Goal: Transaction & Acquisition: Purchase product/service

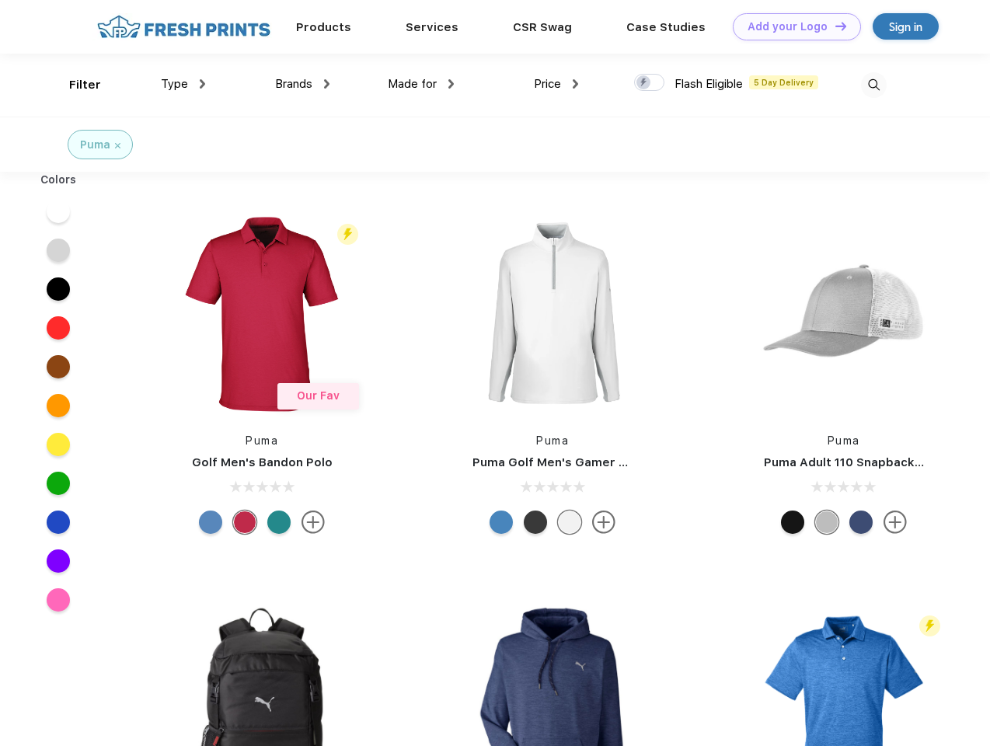
click at [791, 26] on link "Add your Logo Design Tool" at bounding box center [797, 26] width 128 height 27
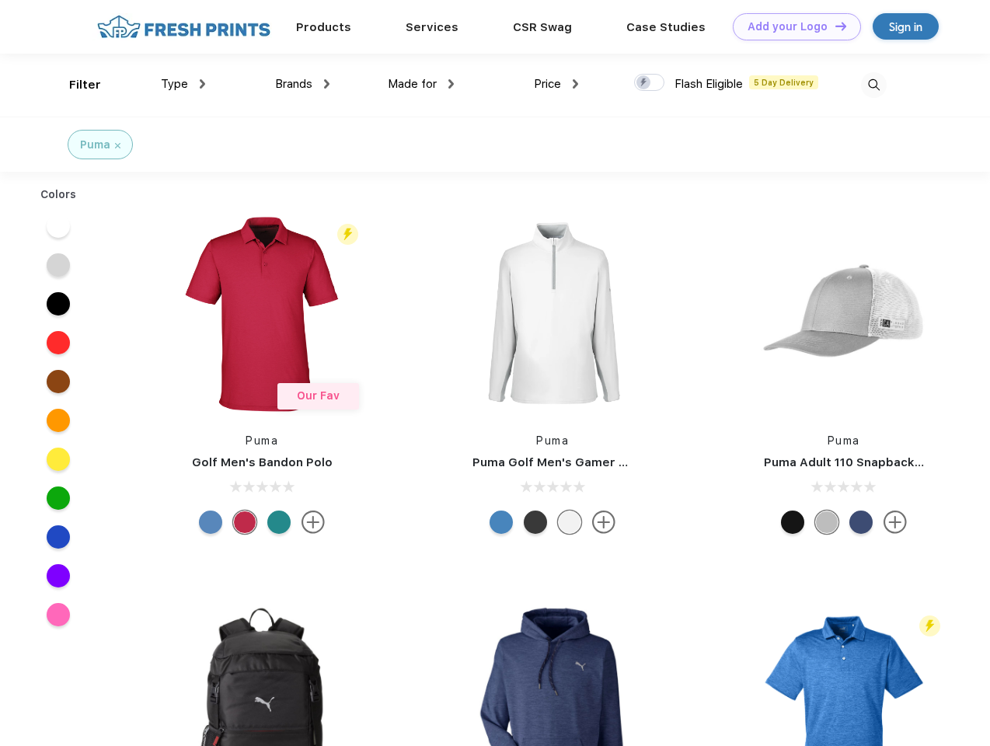
click at [0, 0] on div "Design Tool" at bounding box center [0, 0] width 0 height 0
click at [834, 26] on link "Add your Logo Design Tool" at bounding box center [797, 26] width 128 height 27
click at [75, 85] on div "Filter" at bounding box center [85, 85] width 32 height 18
click at [183, 84] on span "Type" at bounding box center [174, 84] width 27 height 14
click at [302, 84] on span "Brands" at bounding box center [293, 84] width 37 height 14
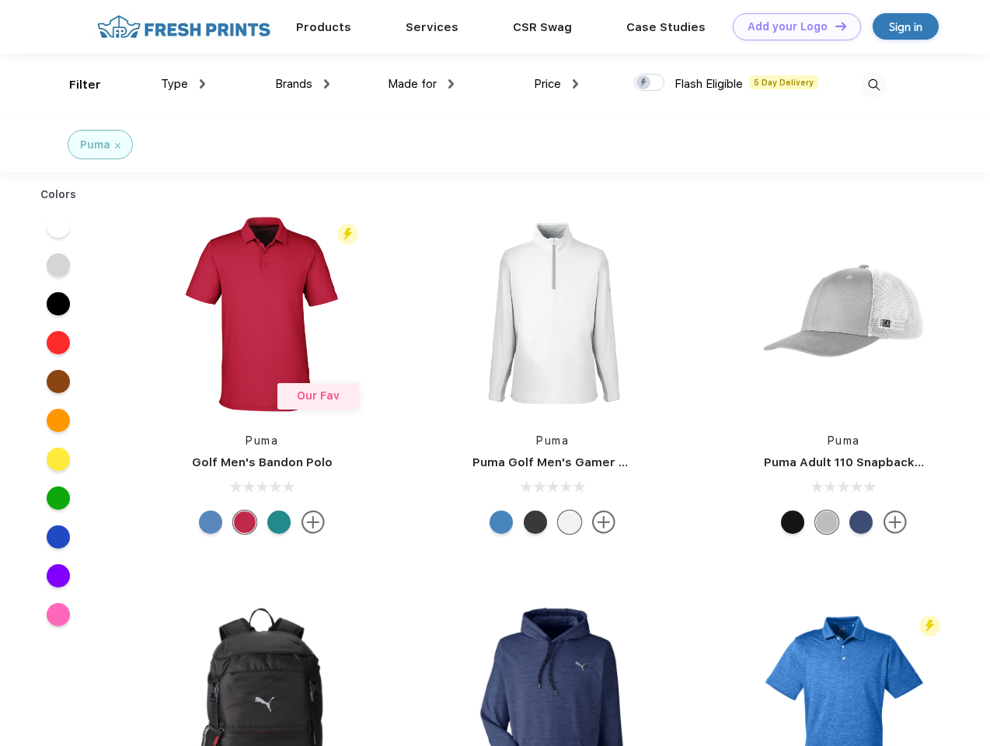
click at [421, 84] on span "Made for" at bounding box center [412, 84] width 49 height 14
click at [557, 84] on span "Price" at bounding box center [547, 84] width 27 height 14
click at [650, 83] on div at bounding box center [649, 82] width 30 height 17
click at [644, 83] on input "checkbox" at bounding box center [639, 78] width 10 height 10
click at [874, 85] on img at bounding box center [874, 85] width 26 height 26
